Goal: Navigation & Orientation: Find specific page/section

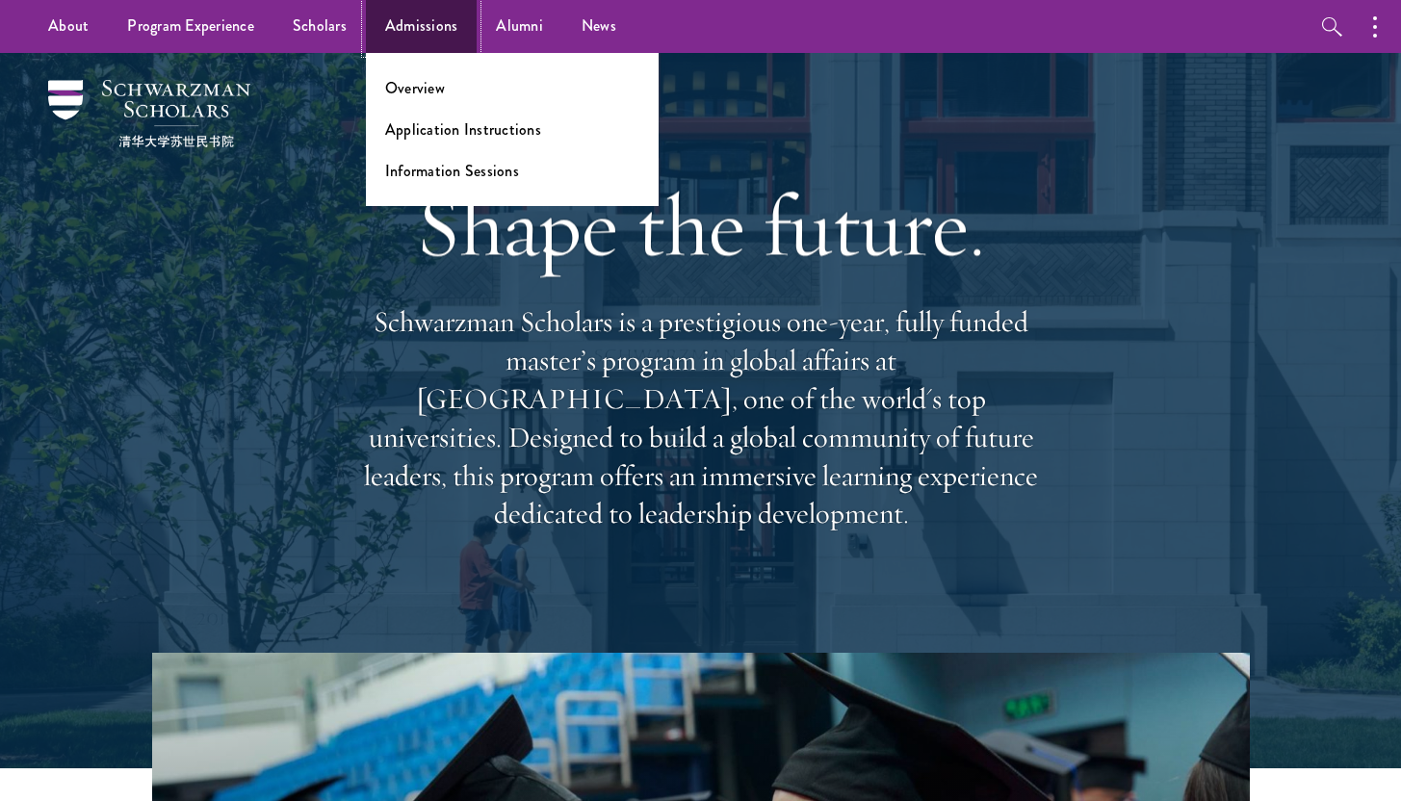
click at [412, 41] on link "Admissions" at bounding box center [422, 26] width 112 height 53
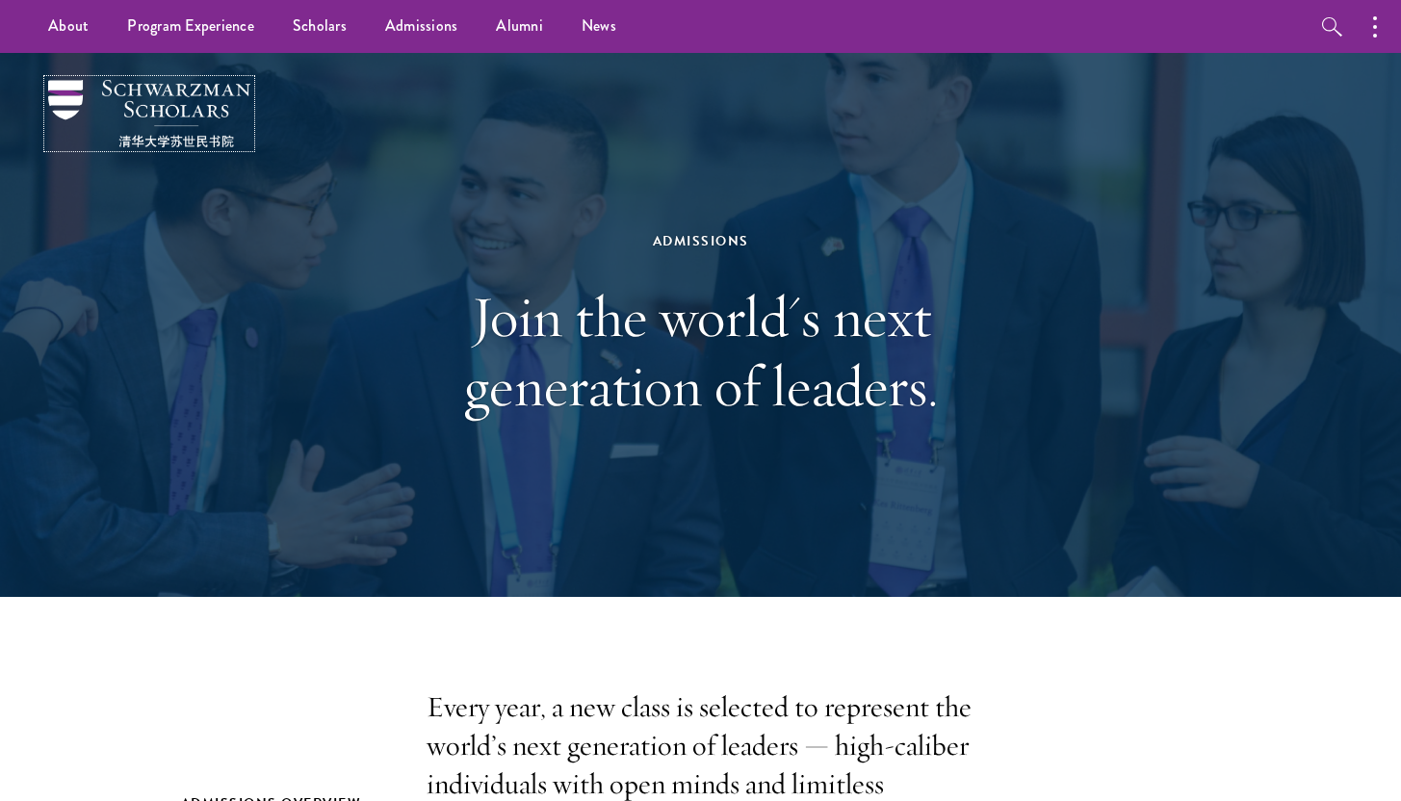
click at [145, 115] on img at bounding box center [149, 113] width 202 height 67
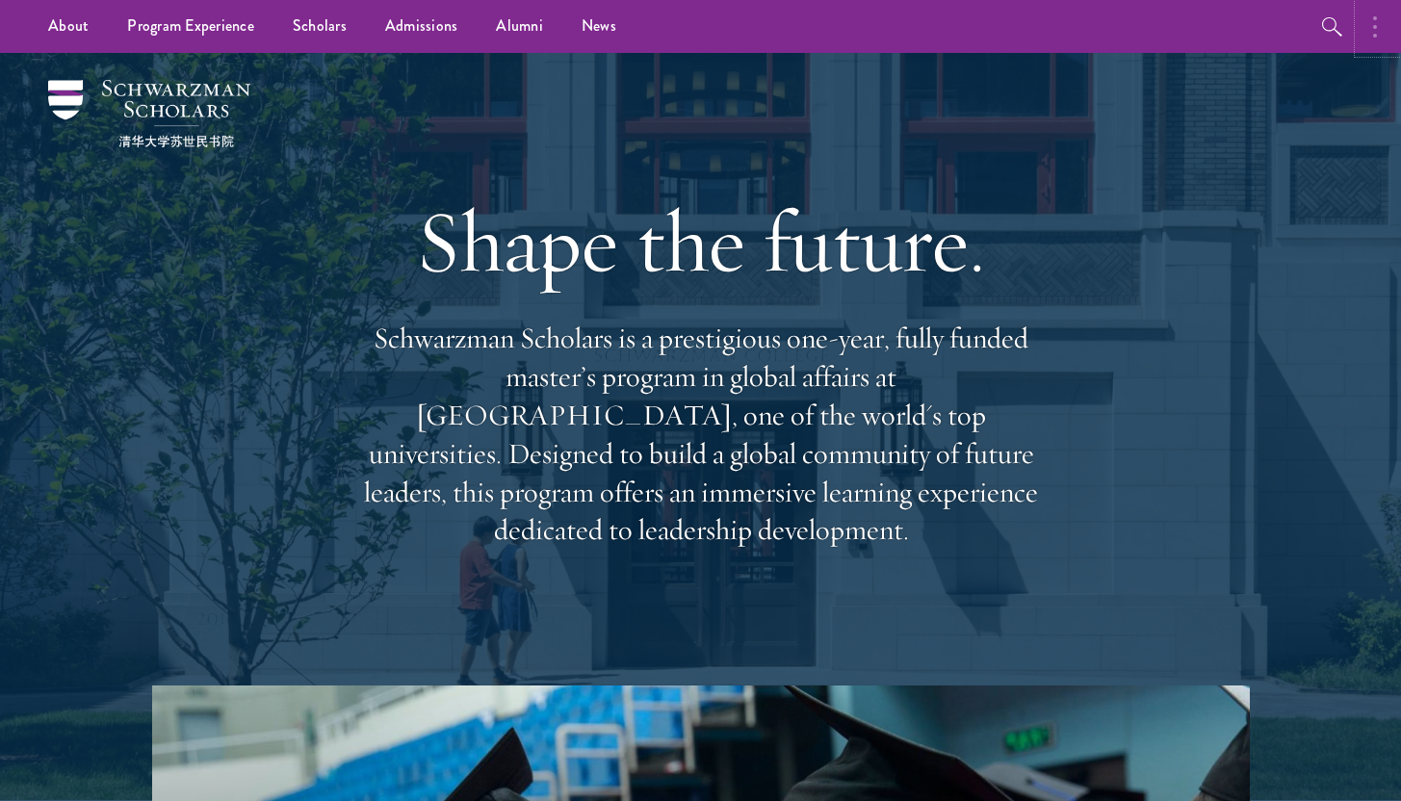
click at [1372, 30] on button "button" at bounding box center [1380, 26] width 42 height 53
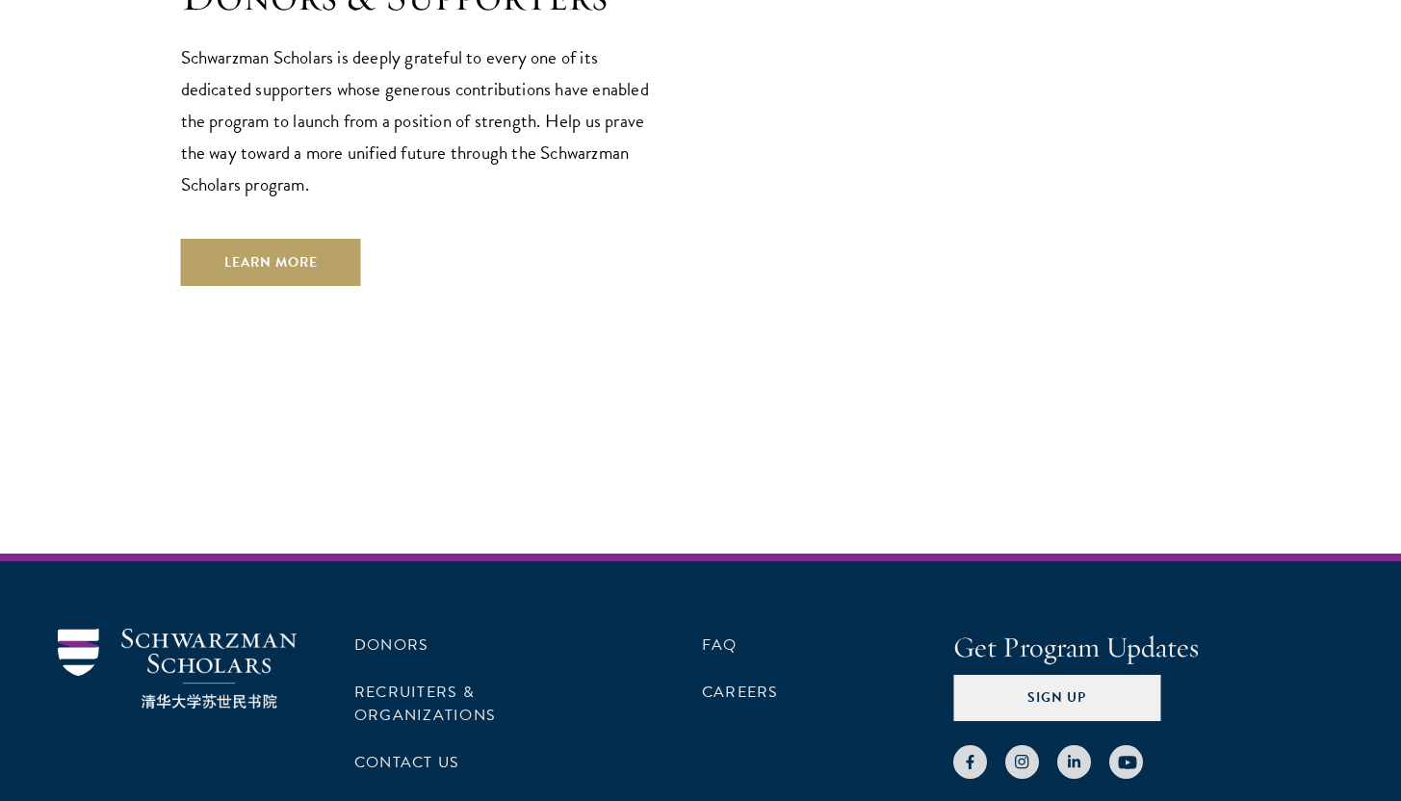
scroll to position [5832, 0]
